Goal: Complete application form

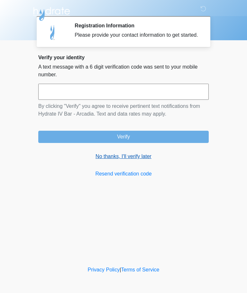
click at [97, 160] on link "No thanks, I'll verify later" at bounding box center [123, 157] width 171 height 8
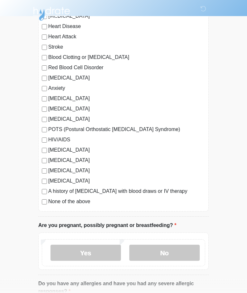
scroll to position [70, 0]
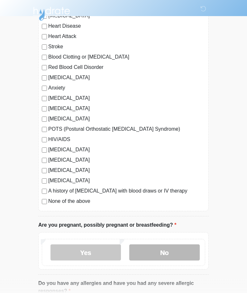
click at [166, 249] on label "No" at bounding box center [164, 253] width 70 height 16
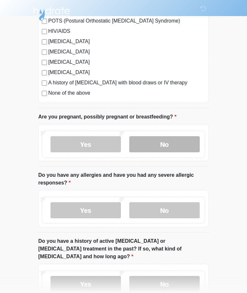
scroll to position [180, 0]
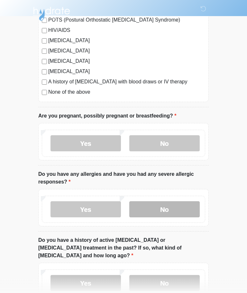
click at [182, 211] on label "No" at bounding box center [164, 209] width 70 height 16
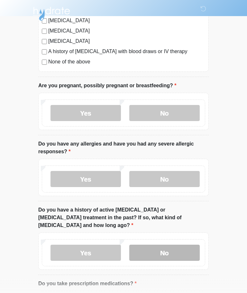
click at [176, 245] on label "No" at bounding box center [164, 253] width 70 height 16
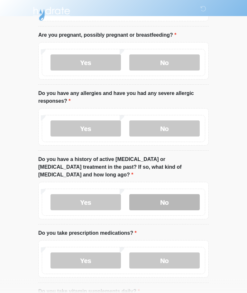
scroll to position [264, 0]
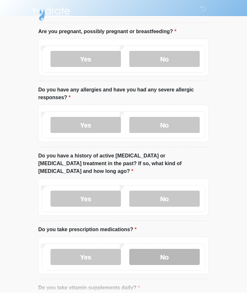
click at [171, 249] on label "No" at bounding box center [164, 257] width 70 height 16
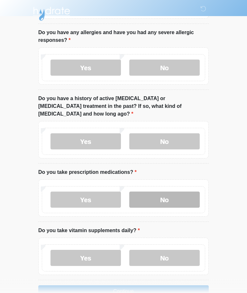
scroll to position [330, 0]
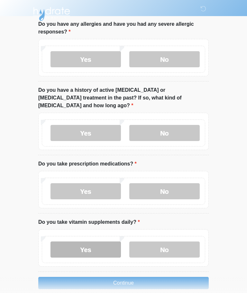
click at [77, 241] on label "Yes" at bounding box center [86, 249] width 70 height 16
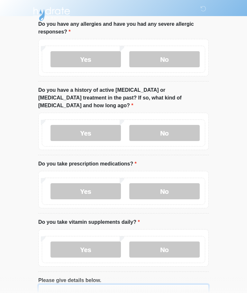
click at [143, 284] on textarea "Please give details below." at bounding box center [123, 298] width 171 height 28
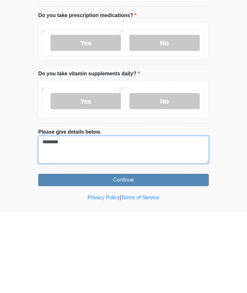
type textarea "********"
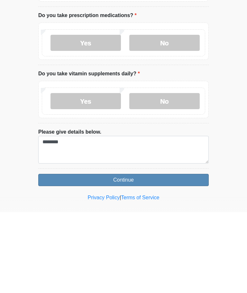
click at [82, 255] on button "Continue" at bounding box center [123, 261] width 171 height 12
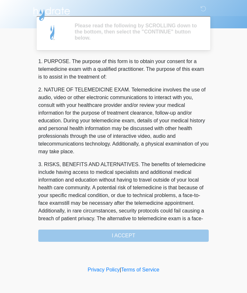
scroll to position [0, 0]
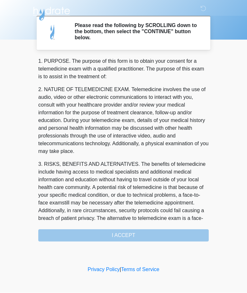
click at [148, 234] on div "1. PURPOSE. The purpose of this form is to obtain your consent for a telemedici…" at bounding box center [123, 150] width 171 height 184
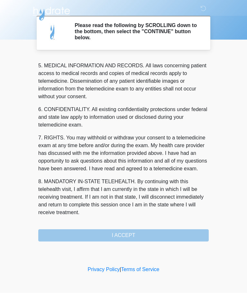
scroll to position [209, 0]
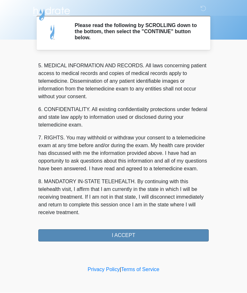
click at [135, 233] on button "I ACCEPT" at bounding box center [123, 235] width 171 height 12
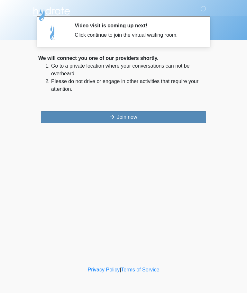
click at [101, 117] on button "Join now" at bounding box center [123, 117] width 165 height 12
